Goal: Transaction & Acquisition: Book appointment/travel/reservation

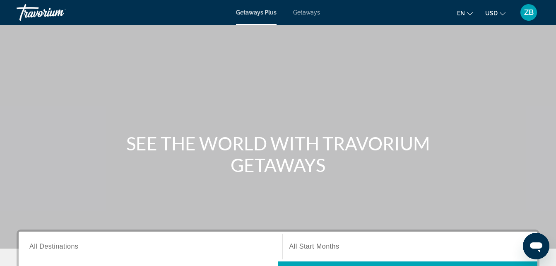
click at [304, 14] on span "Getaways" at bounding box center [306, 12] width 27 height 7
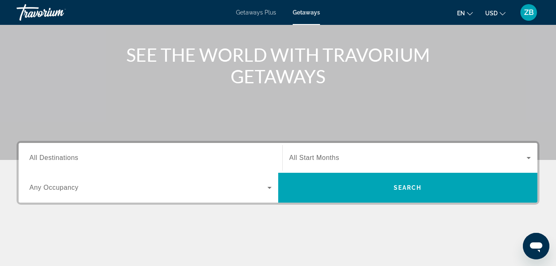
scroll to position [92, 0]
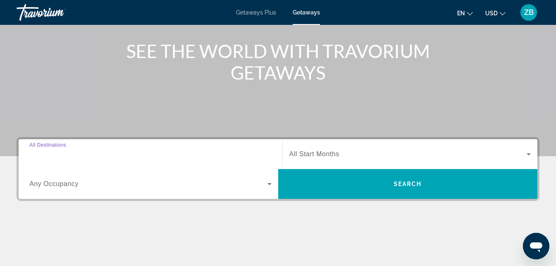
click at [168, 153] on input "Destination All Destinations" at bounding box center [150, 155] width 242 height 10
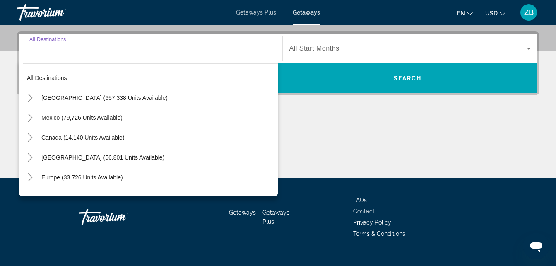
scroll to position [203, 0]
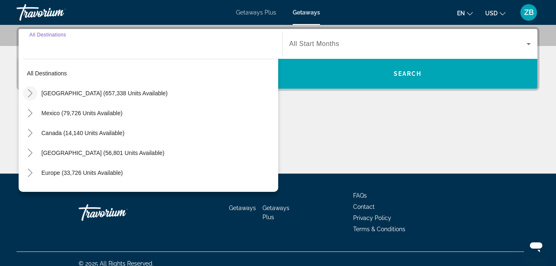
click at [29, 96] on icon "Toggle United States (657,338 units available)" at bounding box center [30, 93] width 5 height 8
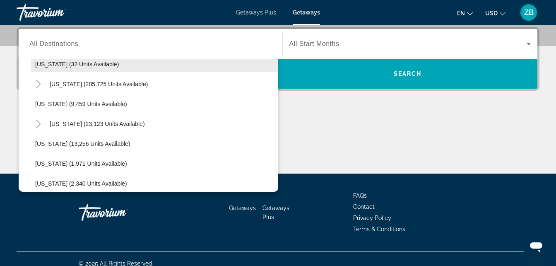
scroll to position [169, 0]
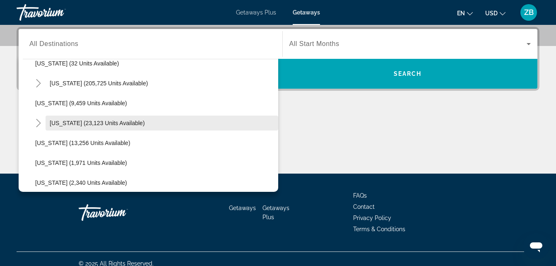
click at [96, 120] on span "Hawaii (23,123 units available)" at bounding box center [97, 123] width 95 height 7
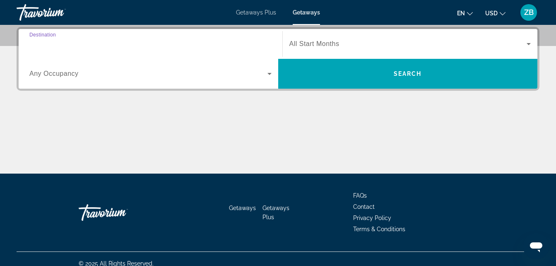
type input "**********"
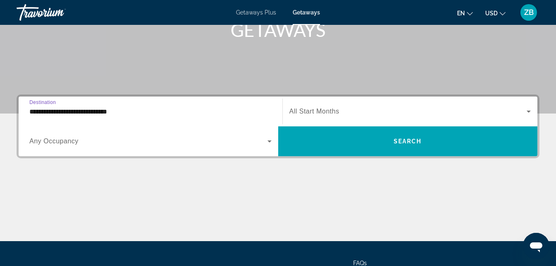
scroll to position [135, 0]
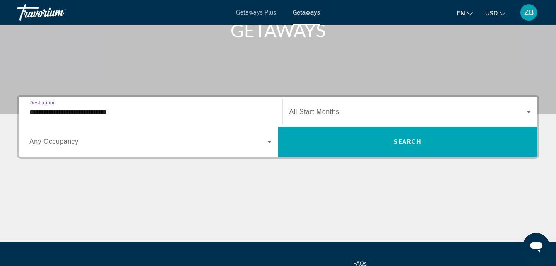
click at [529, 114] on icon "Search widget" at bounding box center [529, 112] width 10 height 10
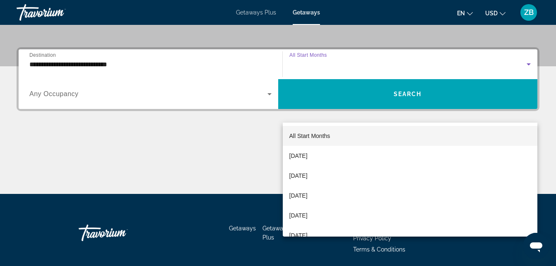
scroll to position [203, 0]
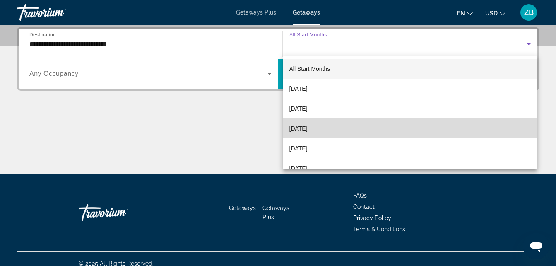
click at [430, 133] on mat-option "November 2025" at bounding box center [410, 128] width 255 height 20
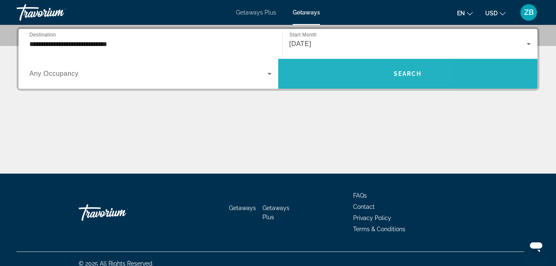
click at [338, 79] on span "Search widget" at bounding box center [408, 74] width 260 height 20
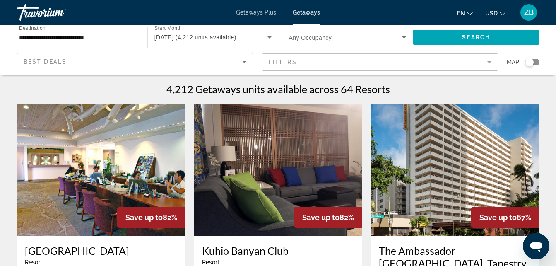
click at [536, 62] on div "Search widget" at bounding box center [533, 62] width 14 height 7
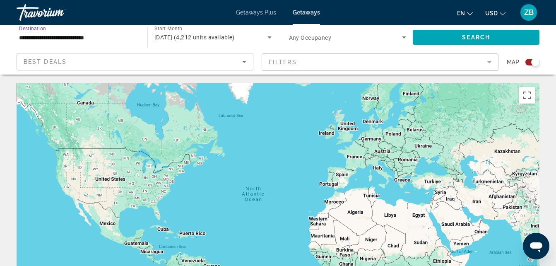
click at [78, 36] on input "**********" at bounding box center [78, 38] width 118 height 10
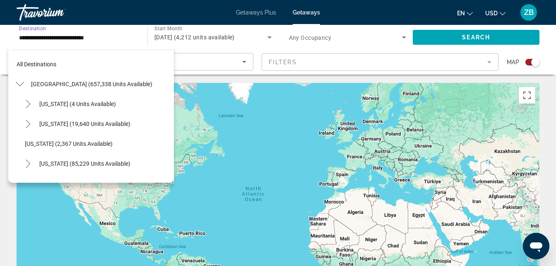
scroll to position [169, 0]
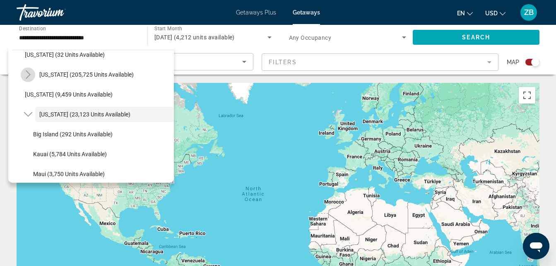
click at [29, 76] on icon "Toggle Florida (205,725 units available)" at bounding box center [28, 74] width 5 height 8
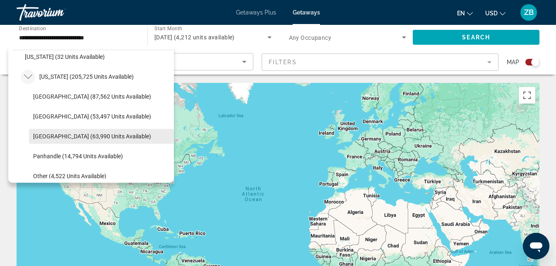
scroll to position [166, 0]
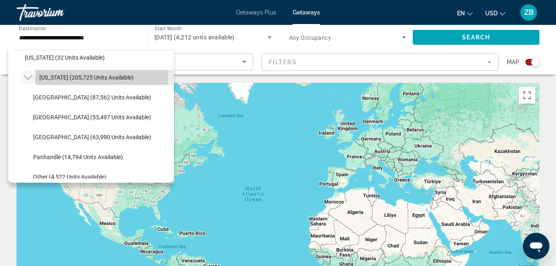
click at [62, 77] on span "Florida (205,725 units available)" at bounding box center [86, 77] width 94 height 7
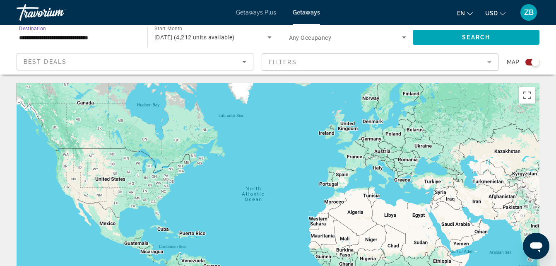
click at [43, 42] on input "**********" at bounding box center [78, 38] width 118 height 10
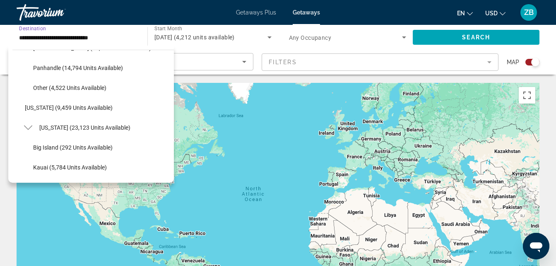
scroll to position [258, 0]
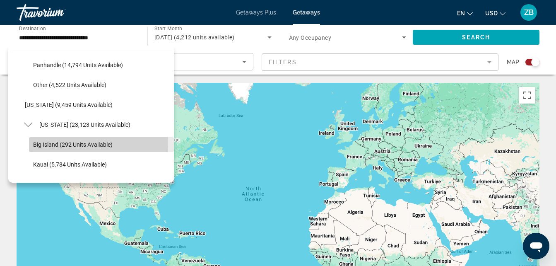
click at [68, 143] on span "Big Island (292 units available)" at bounding box center [73, 144] width 80 height 7
type input "**********"
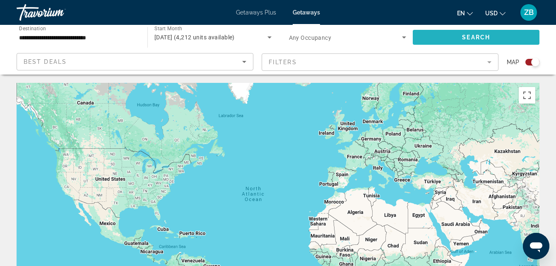
click at [483, 39] on span "Search" at bounding box center [476, 37] width 28 height 7
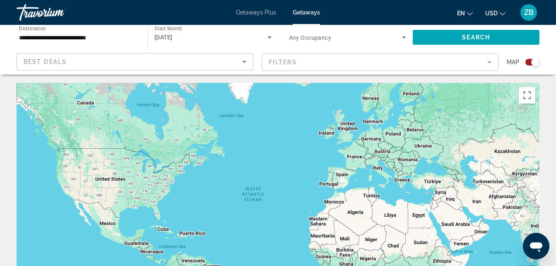
click at [531, 61] on div "Search widget" at bounding box center [535, 62] width 8 height 8
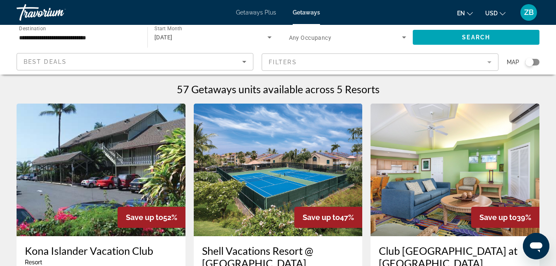
click at [531, 61] on div "Search widget" at bounding box center [530, 62] width 8 height 8
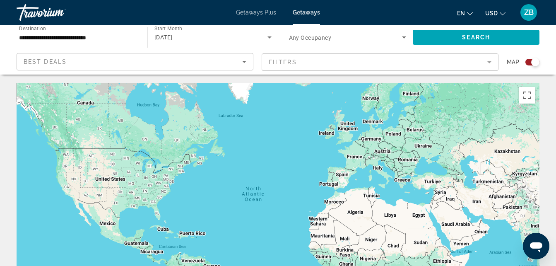
click at [534, 65] on div "Search widget" at bounding box center [535, 62] width 8 height 8
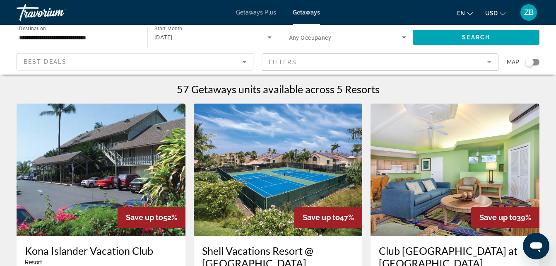
click at [534, 65] on div "Search widget" at bounding box center [533, 62] width 14 height 7
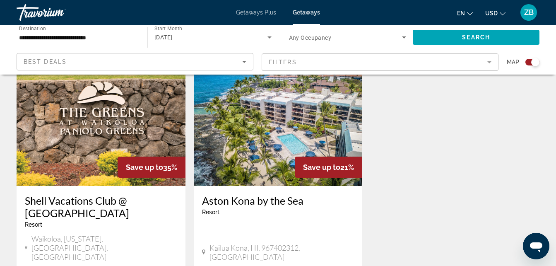
scroll to position [609, 0]
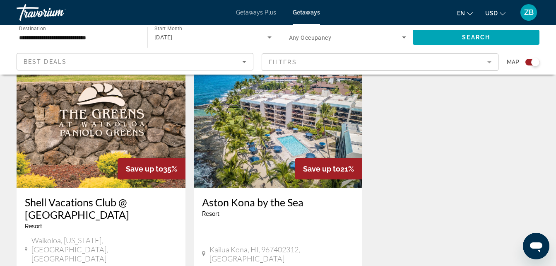
click at [278, 196] on h3 "Aston Kona by the Sea" at bounding box center [278, 202] width 152 height 12
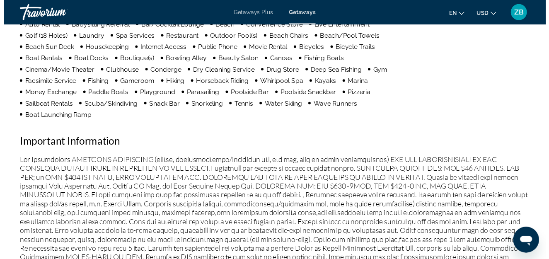
scroll to position [880, 0]
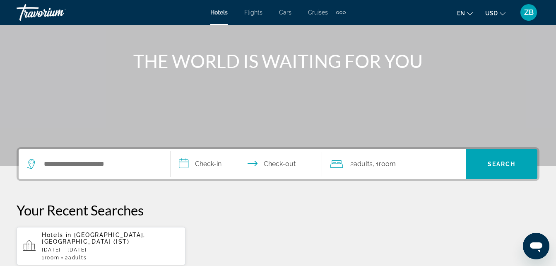
scroll to position [83, 0]
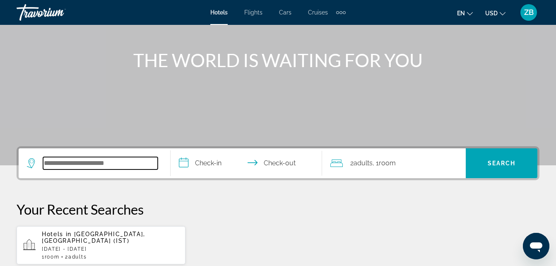
click at [89, 166] on input "Search widget" at bounding box center [100, 163] width 115 height 12
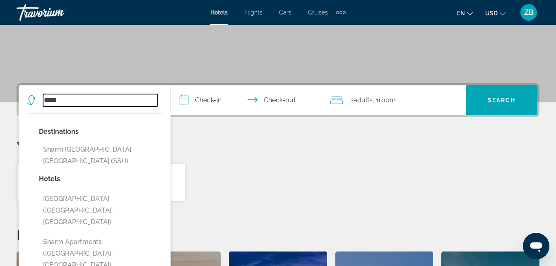
scroll to position [147, 0]
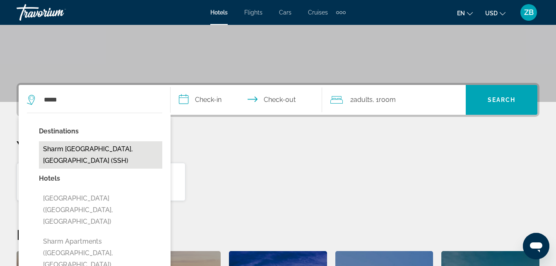
click at [94, 152] on button "Sharm El Sheikh, Egypt (SSH)" at bounding box center [100, 154] width 123 height 27
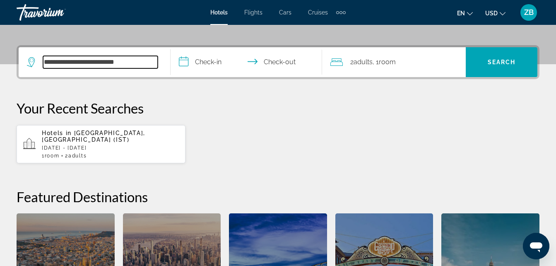
scroll to position [203, 0]
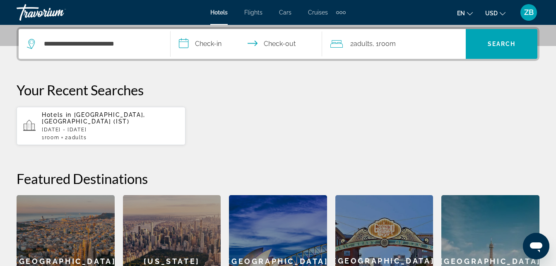
click at [191, 47] on input "**********" at bounding box center [248, 45] width 155 height 32
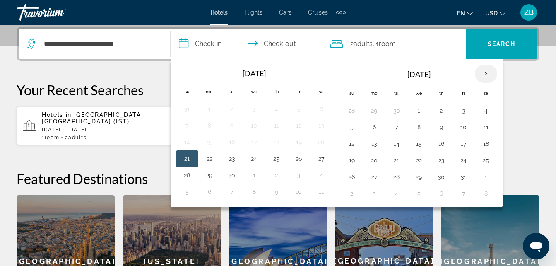
click at [486, 73] on th "Next month" at bounding box center [486, 74] width 22 height 18
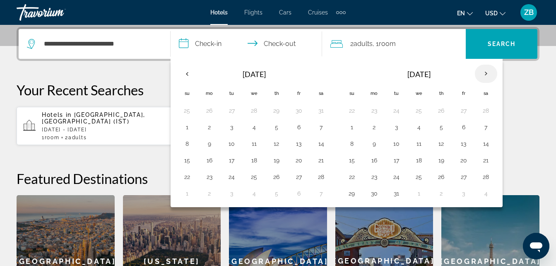
click at [486, 73] on th "Next month" at bounding box center [486, 74] width 22 height 18
click at [181, 74] on th "Previous month" at bounding box center [187, 74] width 22 height 18
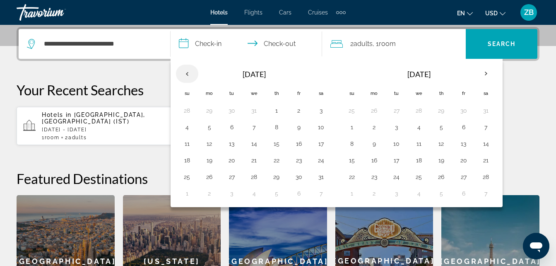
click at [181, 74] on th "Previous month" at bounding box center [187, 74] width 22 height 18
click at [116, 37] on div "**********" at bounding box center [94, 44] width 135 height 30
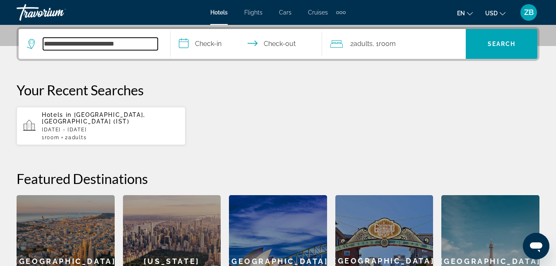
click at [152, 43] on input "**********" at bounding box center [100, 44] width 115 height 12
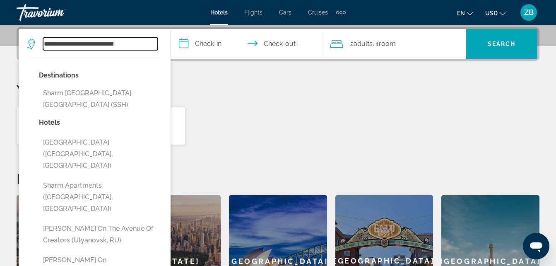
click at [152, 43] on input "**********" at bounding box center [100, 44] width 115 height 12
type input "*"
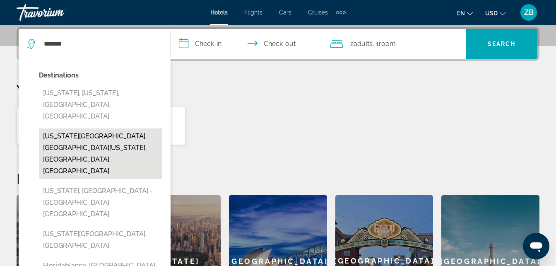
click at [111, 130] on button "Florida Keys, South Florida, FL, United States" at bounding box center [100, 153] width 123 height 51
type input "**********"
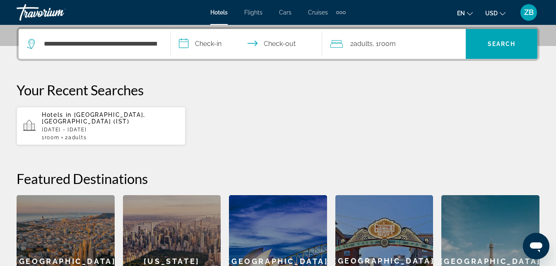
click at [205, 43] on input "**********" at bounding box center [248, 45] width 155 height 32
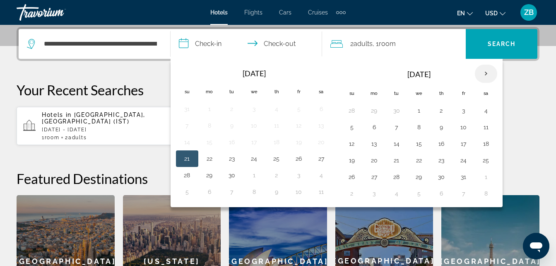
click at [489, 72] on th "Next month" at bounding box center [486, 74] width 22 height 18
click at [493, 159] on td "22" at bounding box center [486, 160] width 22 height 17
click at [491, 182] on button "29" at bounding box center [486, 177] width 13 height 12
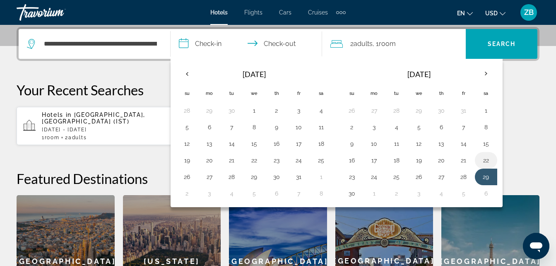
click at [485, 164] on button "22" at bounding box center [486, 161] width 13 height 12
type input "**********"
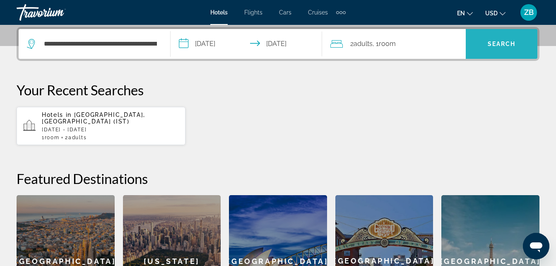
click at [502, 47] on span "Search widget" at bounding box center [502, 44] width 72 height 20
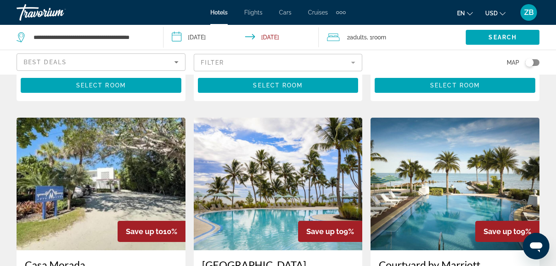
scroll to position [652, 0]
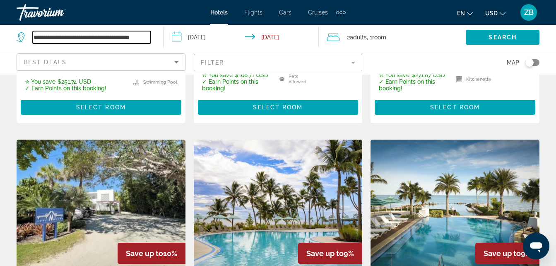
click at [65, 33] on input "**********" at bounding box center [92, 37] width 118 height 12
click at [121, 41] on input "**********" at bounding box center [92, 37] width 118 height 12
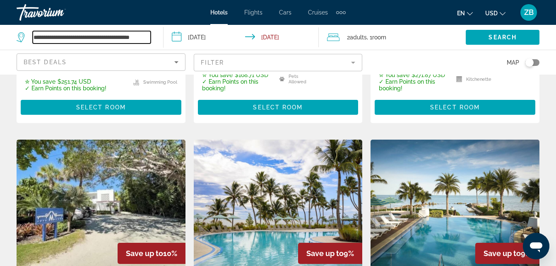
click at [121, 41] on input "**********" at bounding box center [92, 37] width 118 height 12
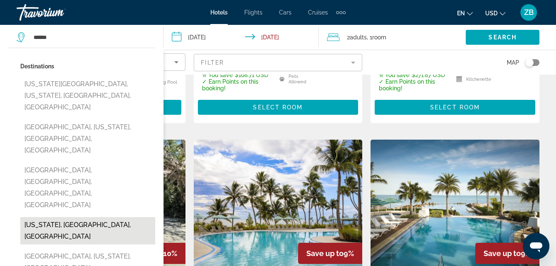
click at [95, 217] on button "Hawaii, HI, United States" at bounding box center [87, 230] width 135 height 27
type input "**********"
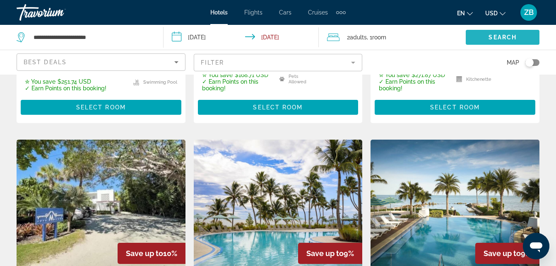
click at [507, 33] on span "Search widget" at bounding box center [503, 37] width 74 height 20
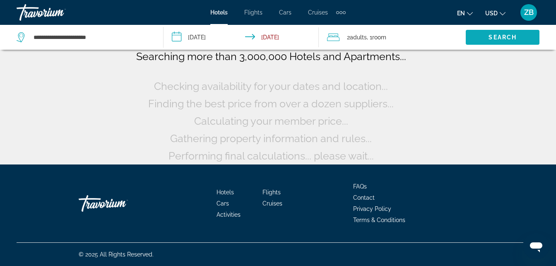
scroll to position [68, 0]
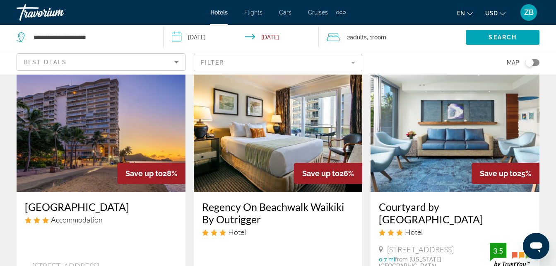
scroll to position [387, 0]
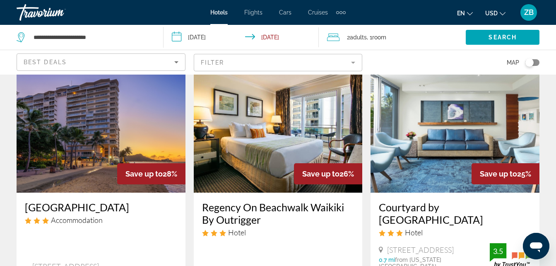
click at [292, 34] on input "**********" at bounding box center [243, 38] width 159 height 27
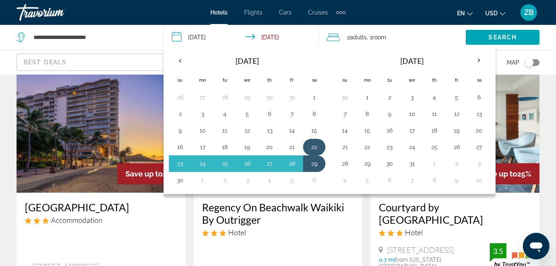
click at [318, 142] on button "22" at bounding box center [314, 147] width 13 height 12
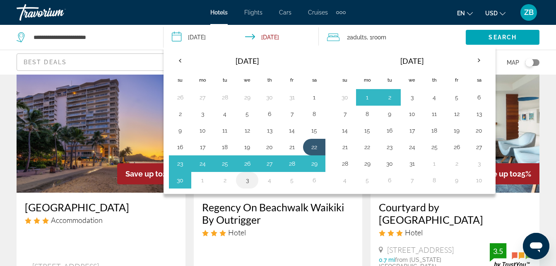
click at [244, 181] on button "3" at bounding box center [247, 180] width 13 height 12
type input "**********"
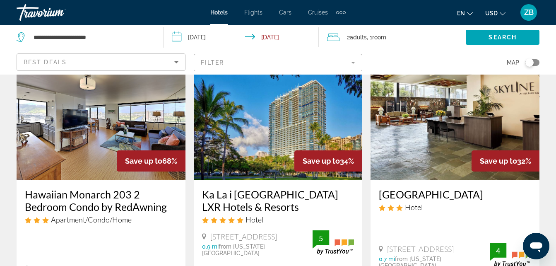
scroll to position [0, 0]
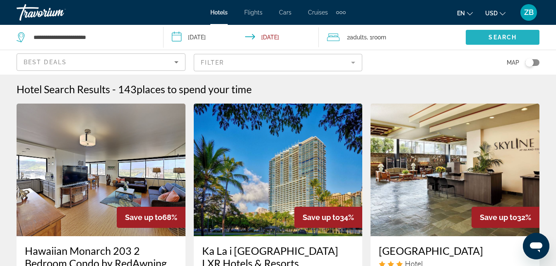
click at [493, 39] on span "Search" at bounding box center [503, 37] width 28 height 7
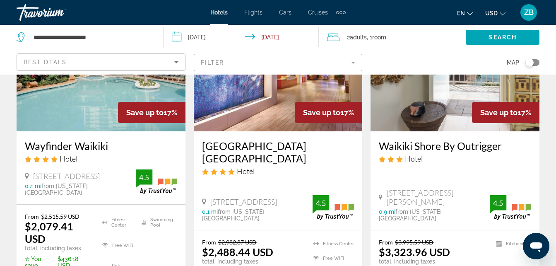
scroll to position [1107, 0]
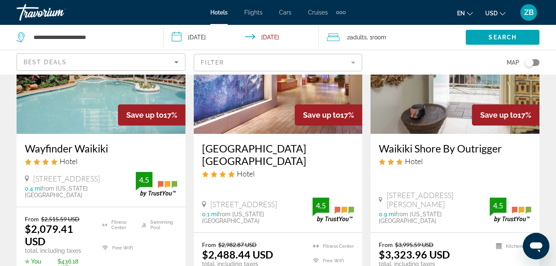
click at [88, 143] on h3 "Wayfinder Waikiki" at bounding box center [101, 148] width 152 height 12
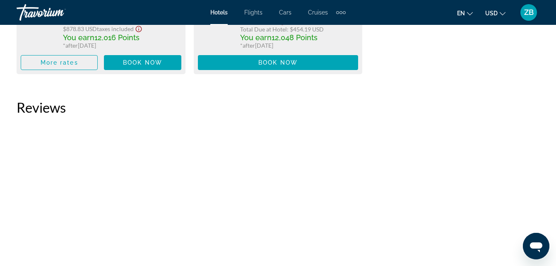
scroll to position [3022, 0]
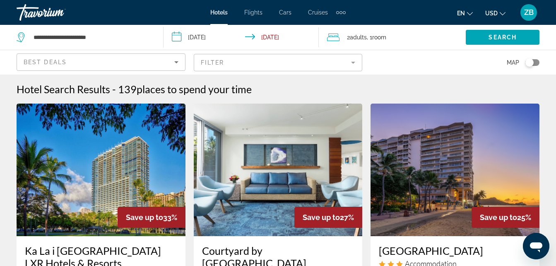
click at [534, 62] on div "Toggle map" at bounding box center [530, 62] width 8 height 8
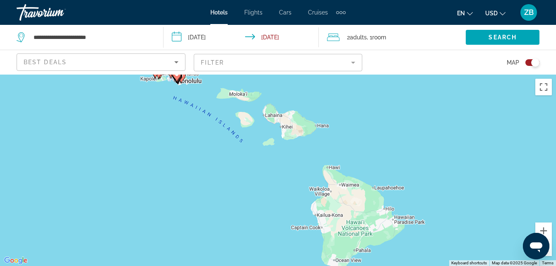
drag, startPoint x: 411, startPoint y: 186, endPoint x: 283, endPoint y: 104, distance: 151.3
click at [283, 104] on div "To activate drag with keyboard, press Alt + Enter. Once in keyboard drag state,…" at bounding box center [278, 170] width 556 height 191
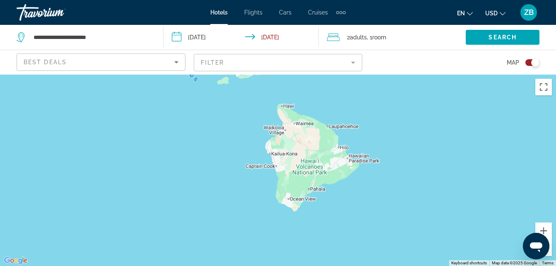
drag, startPoint x: 316, startPoint y: 190, endPoint x: 273, endPoint y: 131, distance: 72.9
click at [273, 131] on div "To activate drag with keyboard, press Alt + Enter. Once in keyboard drag state,…" at bounding box center [278, 170] width 556 height 191
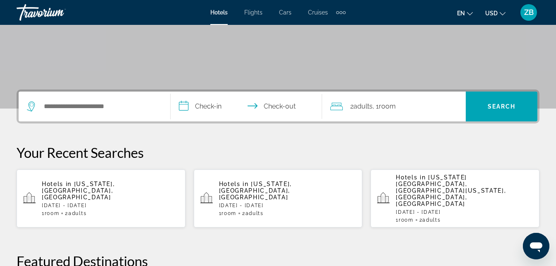
scroll to position [140, 0]
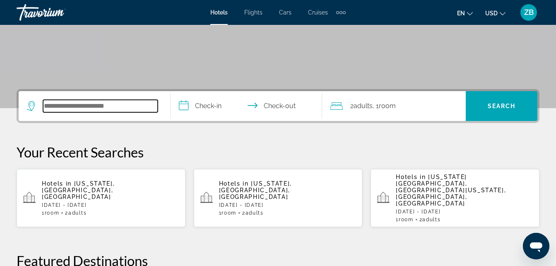
click at [56, 105] on input "Search widget" at bounding box center [100, 106] width 115 height 12
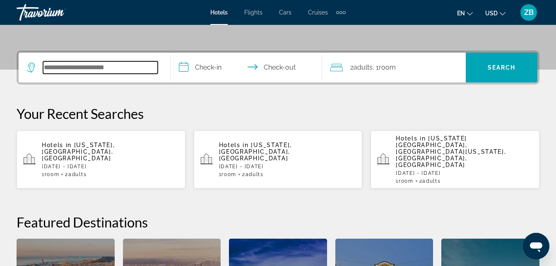
scroll to position [203, 0]
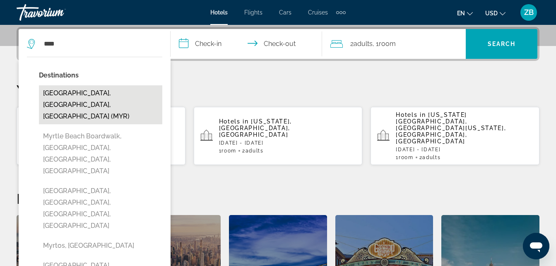
click at [112, 96] on button "Myrtle Beach, SC, United States (MYR)" at bounding box center [100, 104] width 123 height 39
type input "**********"
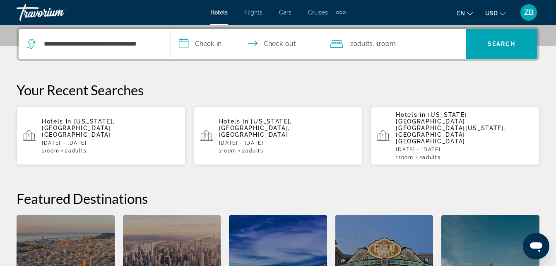
click at [190, 39] on input "**********" at bounding box center [248, 45] width 155 height 32
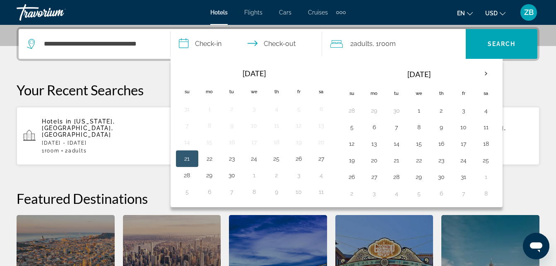
click at [186, 155] on button "21" at bounding box center [187, 159] width 13 height 12
click at [237, 158] on button "23" at bounding box center [231, 159] width 13 height 12
type input "**********"
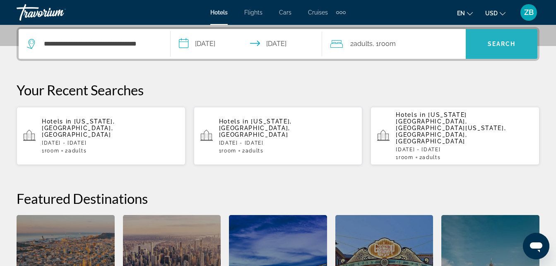
click at [490, 39] on span "Search widget" at bounding box center [502, 44] width 72 height 20
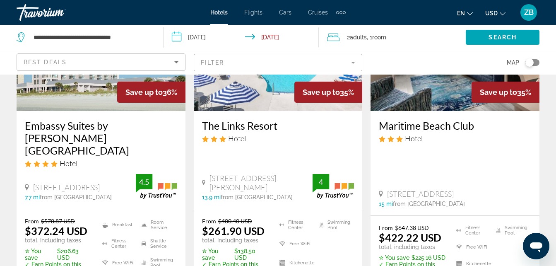
scroll to position [797, 0]
click at [71, 119] on h3 "Embassy Suites by Hilton Myrtle Beach Oceanfront Resort" at bounding box center [101, 137] width 152 height 37
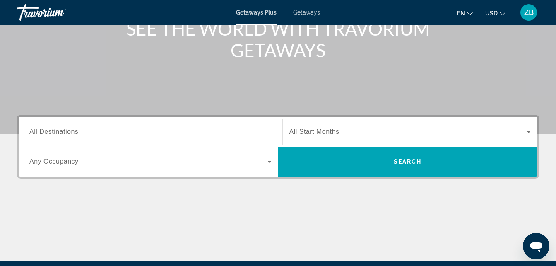
scroll to position [115, 0]
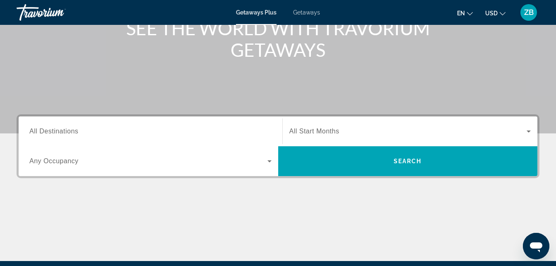
click at [40, 134] on span "All Destinations" at bounding box center [53, 131] width 49 height 7
click at [40, 134] on input "Destination All Destinations" at bounding box center [150, 132] width 242 height 10
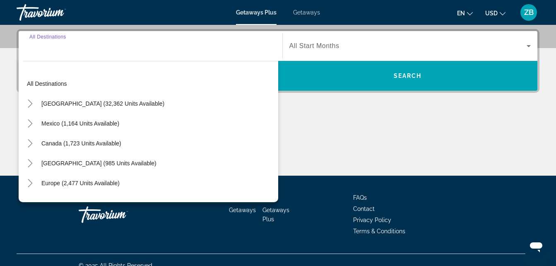
scroll to position [203, 0]
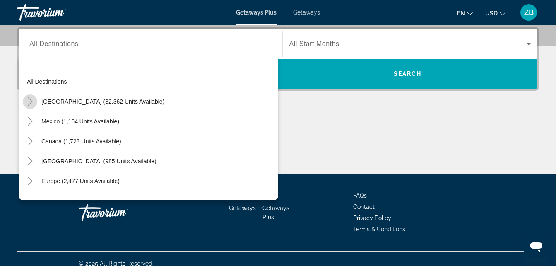
click at [30, 101] on icon "Toggle United States (32,362 units available)" at bounding box center [30, 101] width 8 height 8
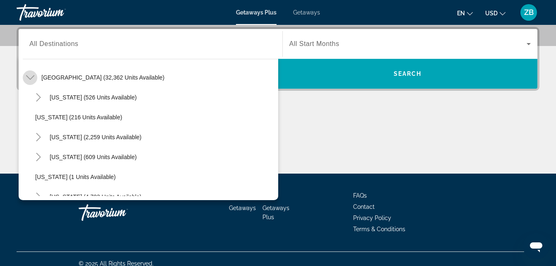
click at [31, 80] on icon "Toggle United States (32,362 units available)" at bounding box center [30, 77] width 8 height 8
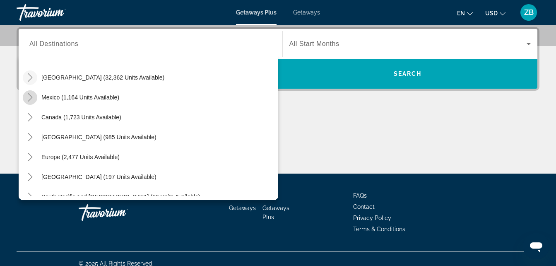
click at [31, 97] on icon "Toggle Mexico (1,164 units available)" at bounding box center [30, 97] width 5 height 8
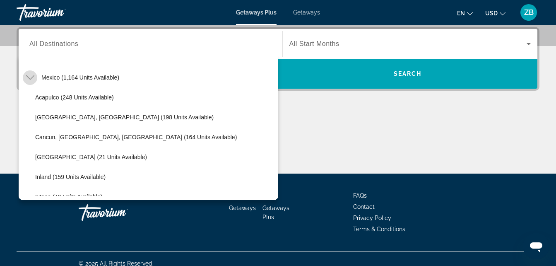
click at [26, 79] on icon "Toggle Mexico (1,164 units available)" at bounding box center [30, 77] width 8 height 8
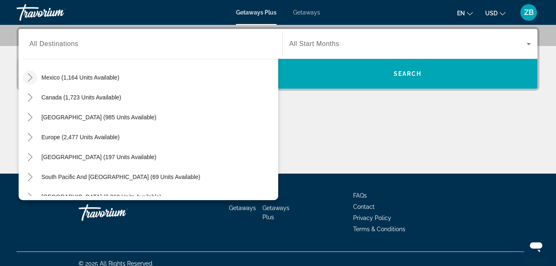
click at [26, 79] on icon "Toggle Mexico (1,164 units available)" at bounding box center [30, 77] width 8 height 8
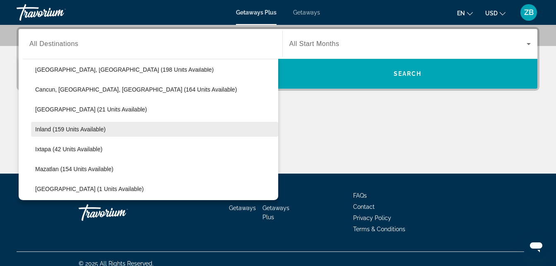
scroll to position [90, 0]
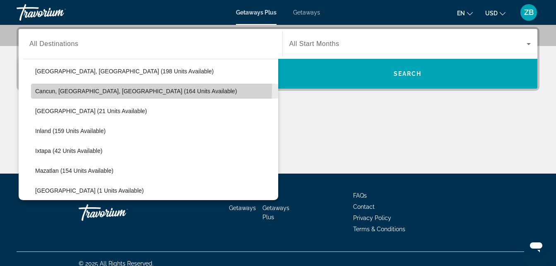
click at [46, 88] on span "Cancun, Cozumel, Riviera Maya (164 units available)" at bounding box center [136, 91] width 202 height 7
type input "**********"
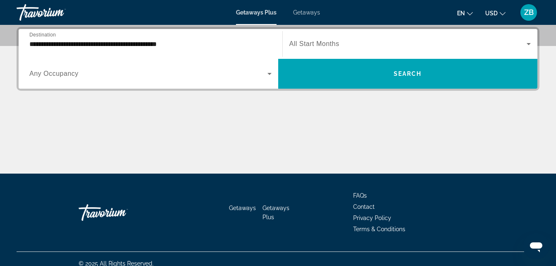
click at [338, 117] on div "Main content" at bounding box center [278, 142] width 523 height 62
click at [314, 44] on span "All Start Months" at bounding box center [315, 43] width 50 height 7
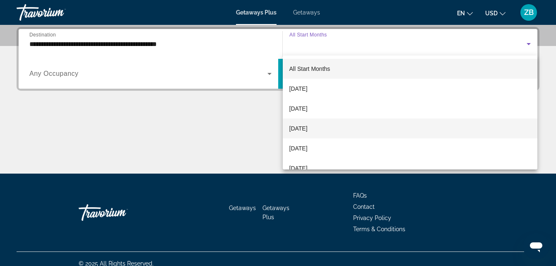
click at [338, 126] on mat-option "November 2025" at bounding box center [410, 128] width 255 height 20
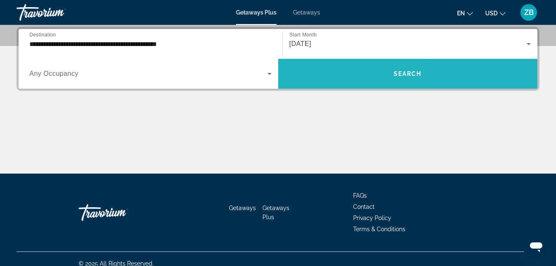
click at [324, 72] on span "Search widget" at bounding box center [408, 74] width 260 height 20
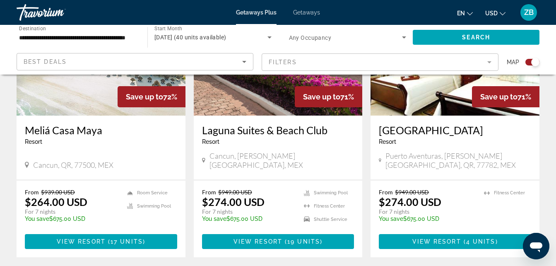
scroll to position [375, 0]
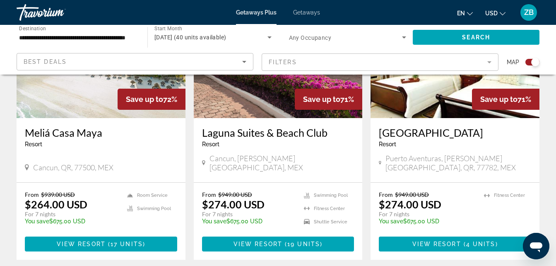
drag, startPoint x: 555, startPoint y: 197, endPoint x: 551, endPoint y: 187, distance: 10.6
click at [551, 187] on div "← Move left → Move right ↑ Move up ↓ Move down + Zoom in - Zoom out Home Jump l…" at bounding box center [278, 0] width 556 height 585
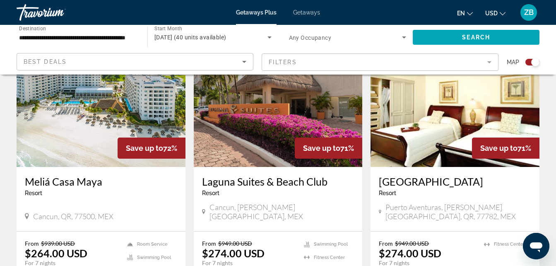
scroll to position [328, 0]
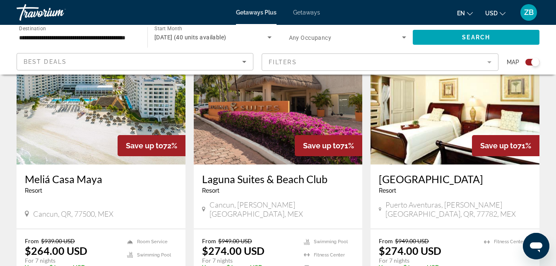
click at [99, 181] on h3 "Meliá Casa Maya" at bounding box center [101, 179] width 152 height 12
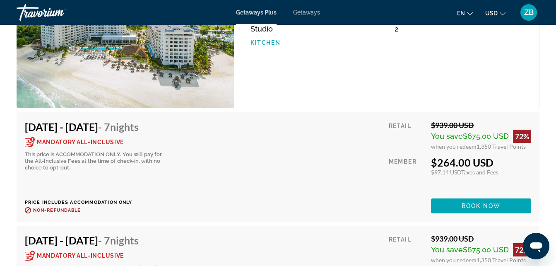
scroll to position [1677, 0]
click at [32, 142] on icon "Main content" at bounding box center [30, 142] width 10 height 10
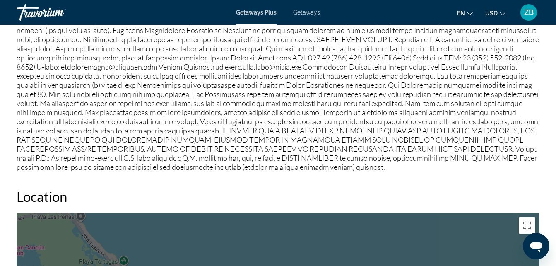
scroll to position [1085, 0]
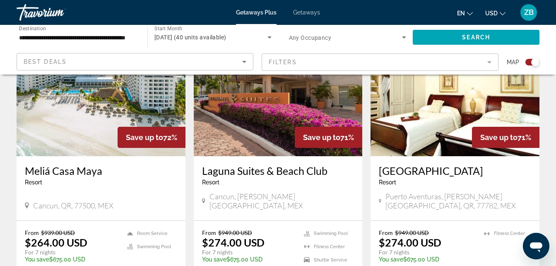
scroll to position [337, 0]
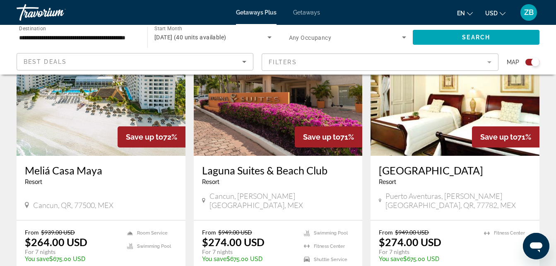
click at [423, 174] on h3 "Porto Bello Grand Marina" at bounding box center [455, 170] width 152 height 12
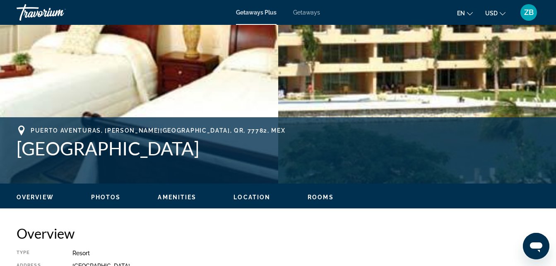
scroll to position [234, 0]
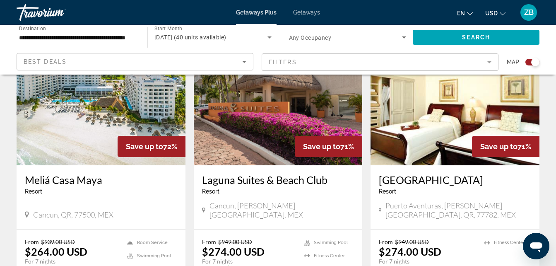
scroll to position [329, 0]
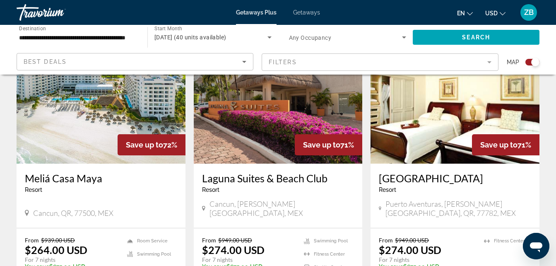
click at [213, 176] on h3 "Laguna Suites & Beach Club" at bounding box center [278, 178] width 152 height 12
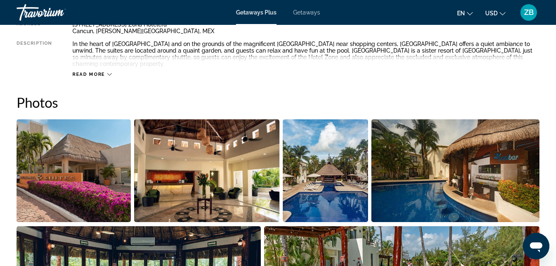
scroll to position [476, 0]
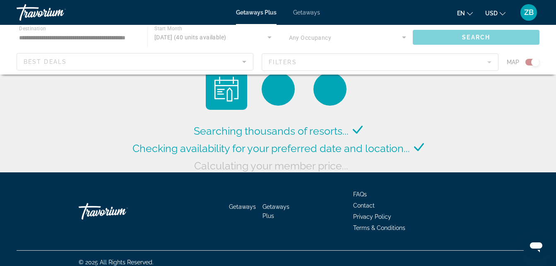
click at [25, 34] on div "Main content" at bounding box center [278, 50] width 556 height 50
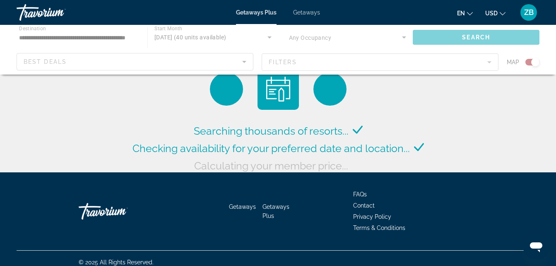
click at [25, 34] on div "Main content" at bounding box center [278, 50] width 556 height 50
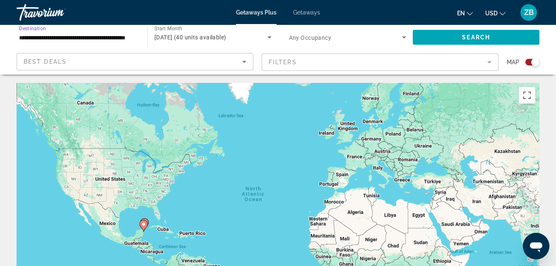
click at [84, 38] on input "**********" at bounding box center [78, 38] width 118 height 10
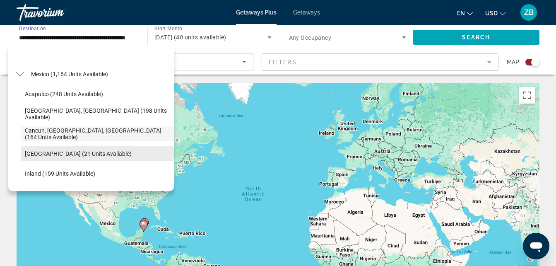
scroll to position [37, 0]
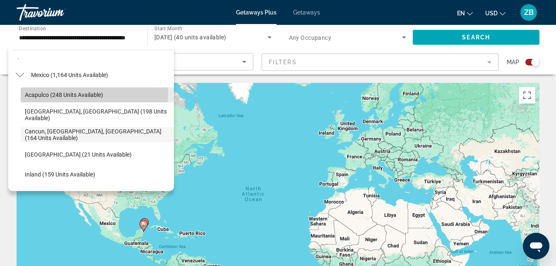
click at [31, 92] on span "Acapulco (248 units available)" at bounding box center [64, 95] width 78 height 7
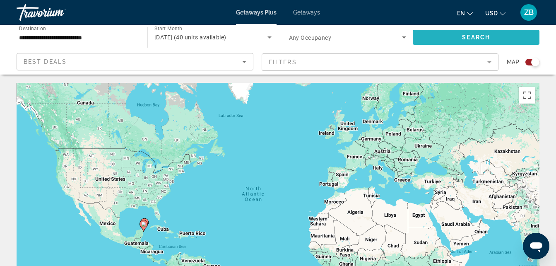
click at [489, 32] on span "Search widget" at bounding box center [476, 37] width 127 height 20
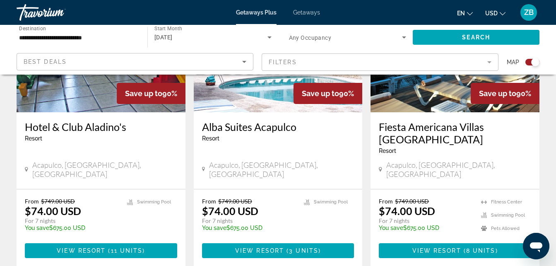
scroll to position [380, 0]
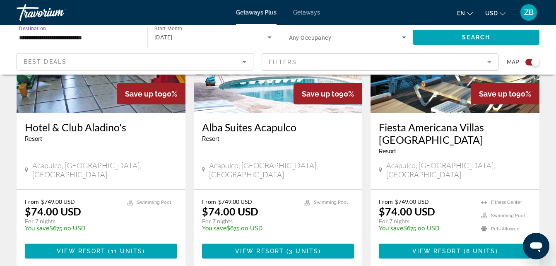
click at [28, 34] on input "**********" at bounding box center [78, 38] width 118 height 10
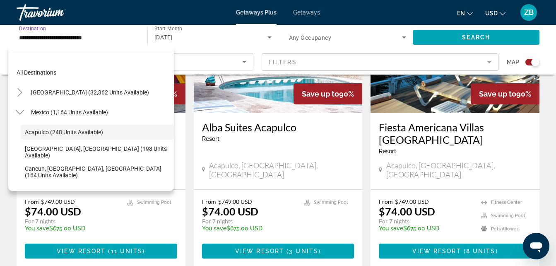
scroll to position [10, 0]
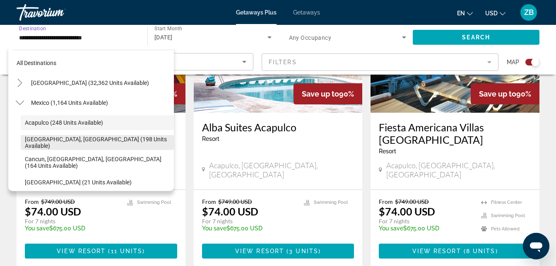
click at [50, 144] on span "Baja Peninsula, Los Cabos (198 units available)" at bounding box center [97, 142] width 145 height 13
type input "**********"
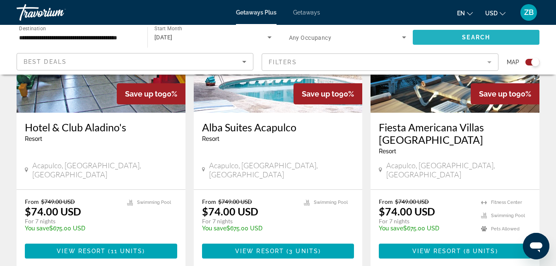
click at [449, 43] on span "Search widget" at bounding box center [476, 37] width 127 height 20
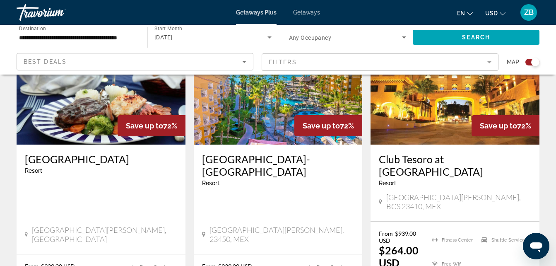
scroll to position [660, 0]
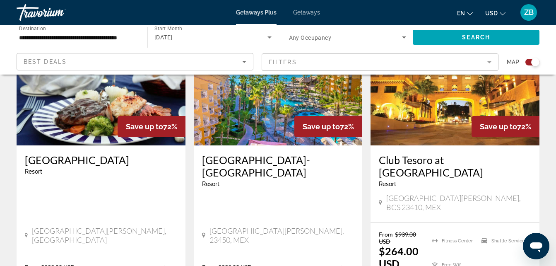
click at [282, 154] on h3 "Villa del Palmar-Cabo" at bounding box center [278, 166] width 152 height 25
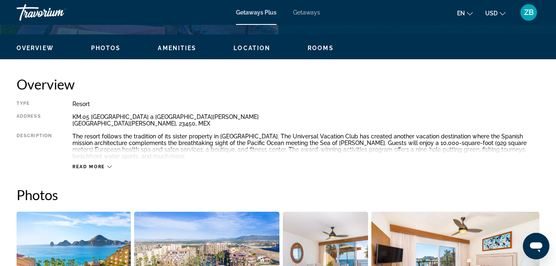
scroll to position [385, 0]
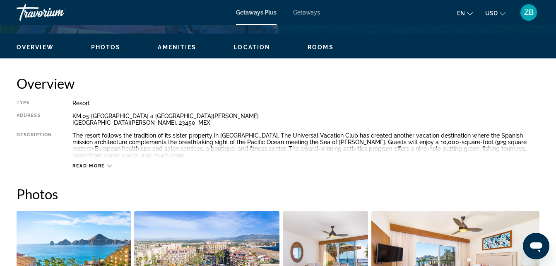
click at [107, 163] on div "Read more" at bounding box center [91, 165] width 39 height 5
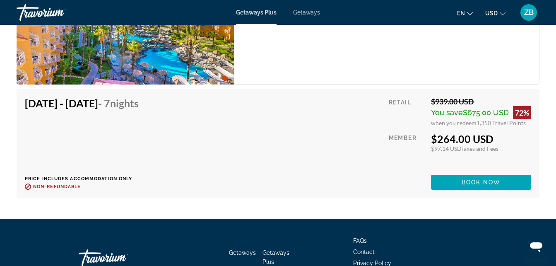
scroll to position [1727, 0]
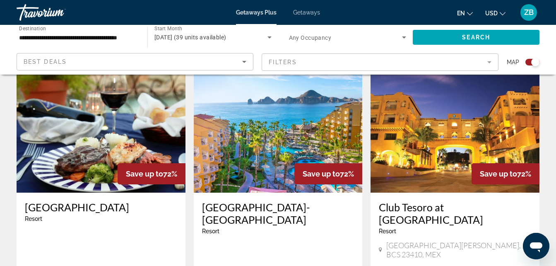
scroll to position [612, 0]
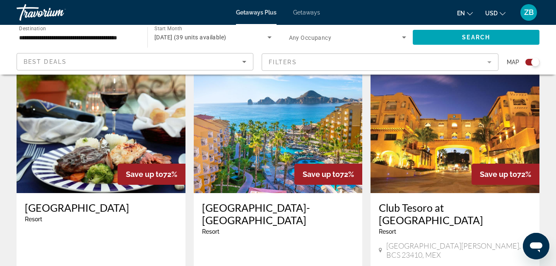
click at [421, 201] on h3 "Club Tesoro at Tesoro Los Cabos Resort" at bounding box center [455, 213] width 152 height 25
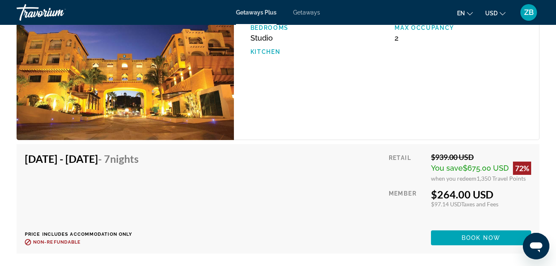
scroll to position [1525, 0]
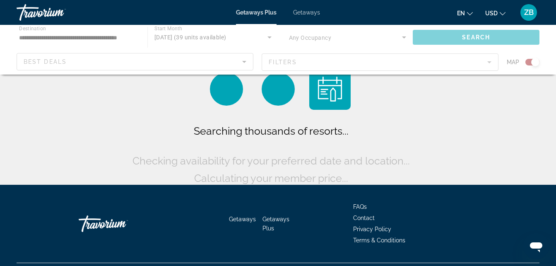
click at [44, 39] on div "Main content" at bounding box center [278, 50] width 556 height 50
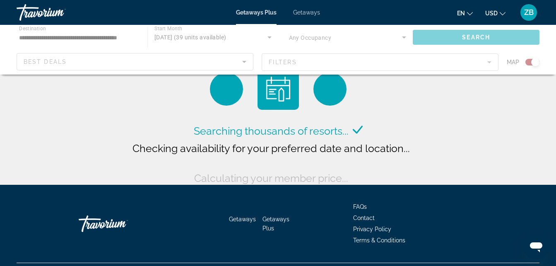
click at [44, 39] on div "Main content" at bounding box center [278, 50] width 556 height 50
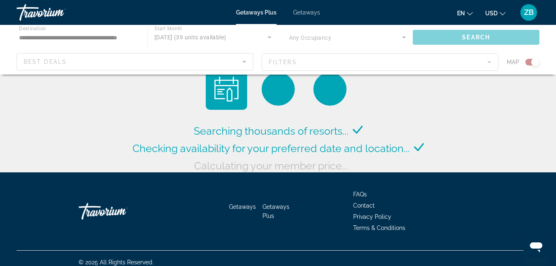
click at [45, 34] on div "Main content" at bounding box center [278, 50] width 556 height 50
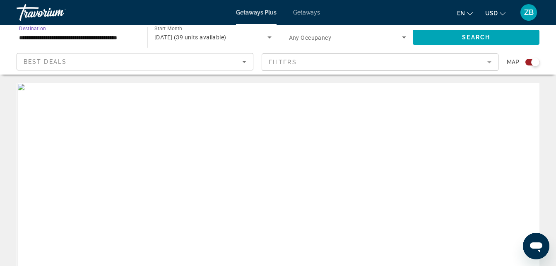
click at [45, 34] on input "**********" at bounding box center [78, 38] width 118 height 10
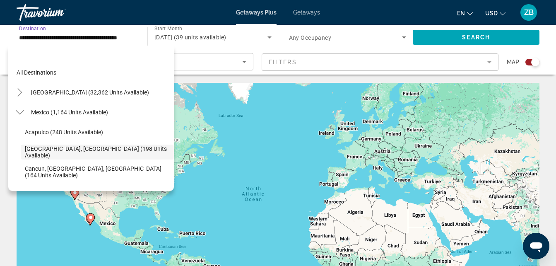
scroll to position [29, 0]
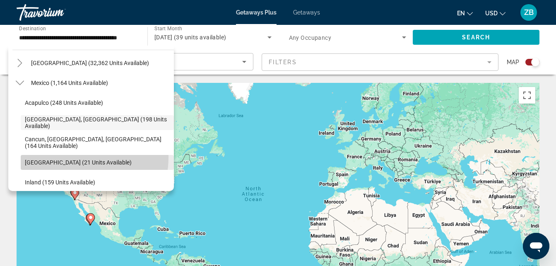
click at [66, 157] on span "Search widget" at bounding box center [97, 162] width 153 height 20
type input "**********"
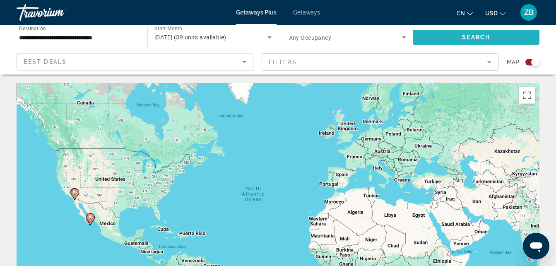
click at [452, 36] on span "Search widget" at bounding box center [476, 37] width 127 height 20
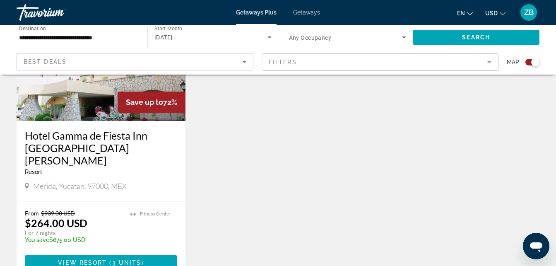
scroll to position [372, 0]
click at [128, 134] on h3 "Hotel Gamma de Fiesta Inn [GEOGRAPHIC_DATA][PERSON_NAME]" at bounding box center [101, 148] width 152 height 37
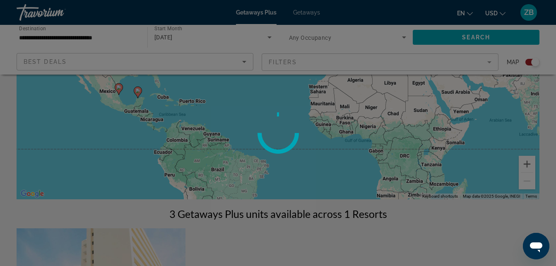
scroll to position [130, 0]
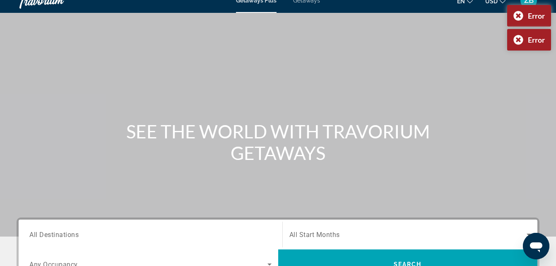
scroll to position [14, 0]
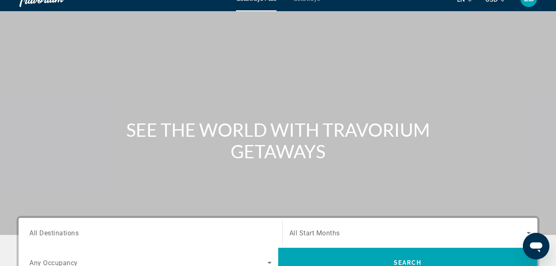
click at [40, 233] on span "All Destinations" at bounding box center [53, 233] width 49 height 8
click at [40, 233] on input "Destination All Destinations" at bounding box center [150, 233] width 242 height 10
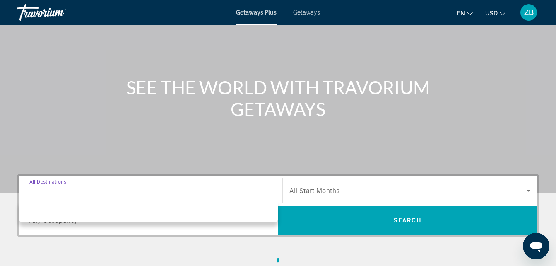
scroll to position [203, 0]
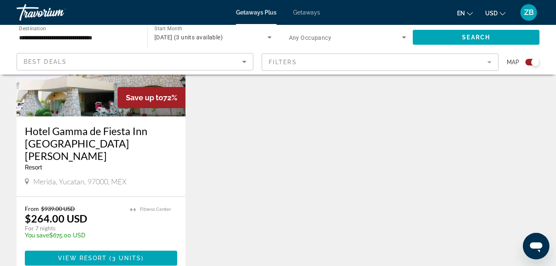
scroll to position [377, 0]
click at [129, 128] on h3 "Hotel Gamma de Fiesta Inn [GEOGRAPHIC_DATA][PERSON_NAME]" at bounding box center [101, 142] width 152 height 37
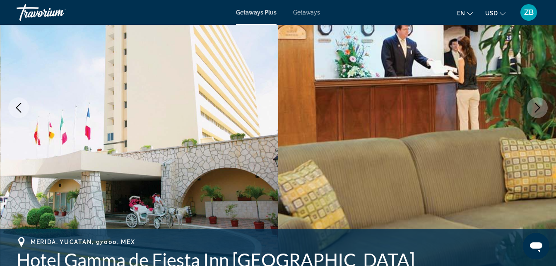
scroll to position [114, 0]
